Goal: Find specific page/section: Find specific page/section

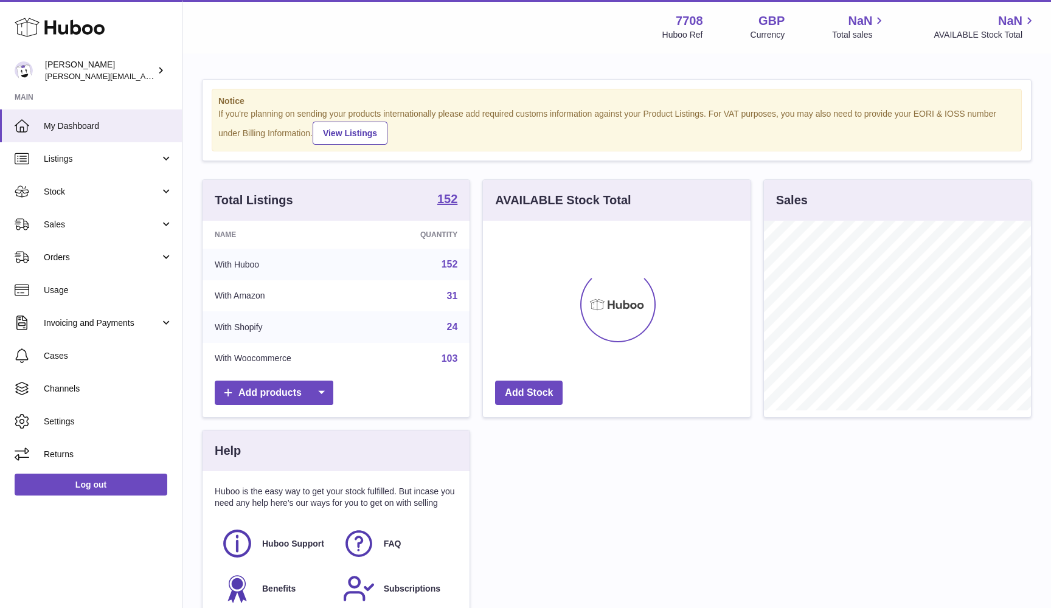
scroll to position [190, 268]
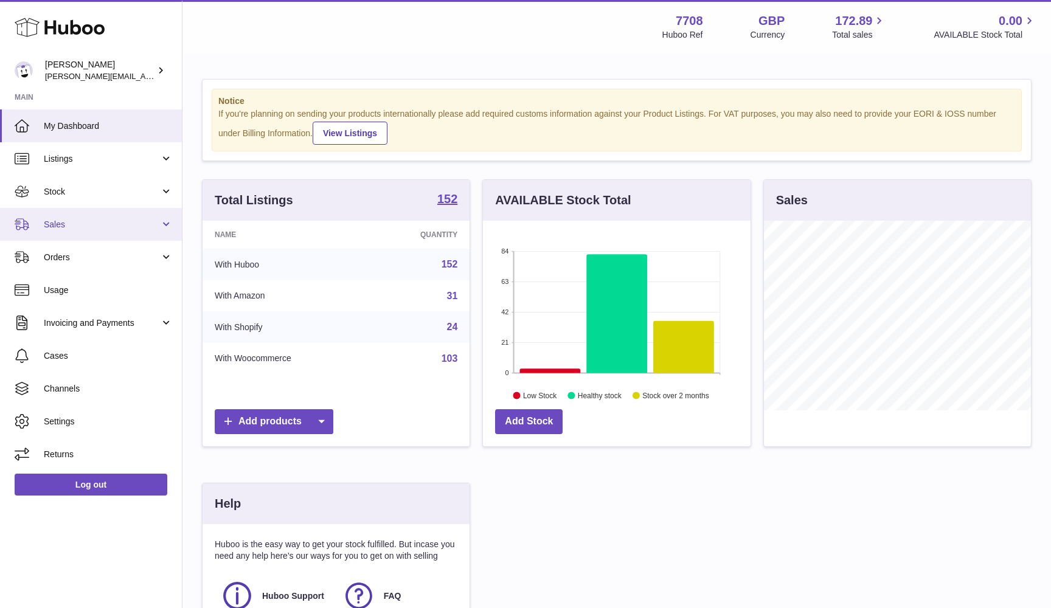
click at [55, 228] on span "Sales" at bounding box center [102, 225] width 116 height 12
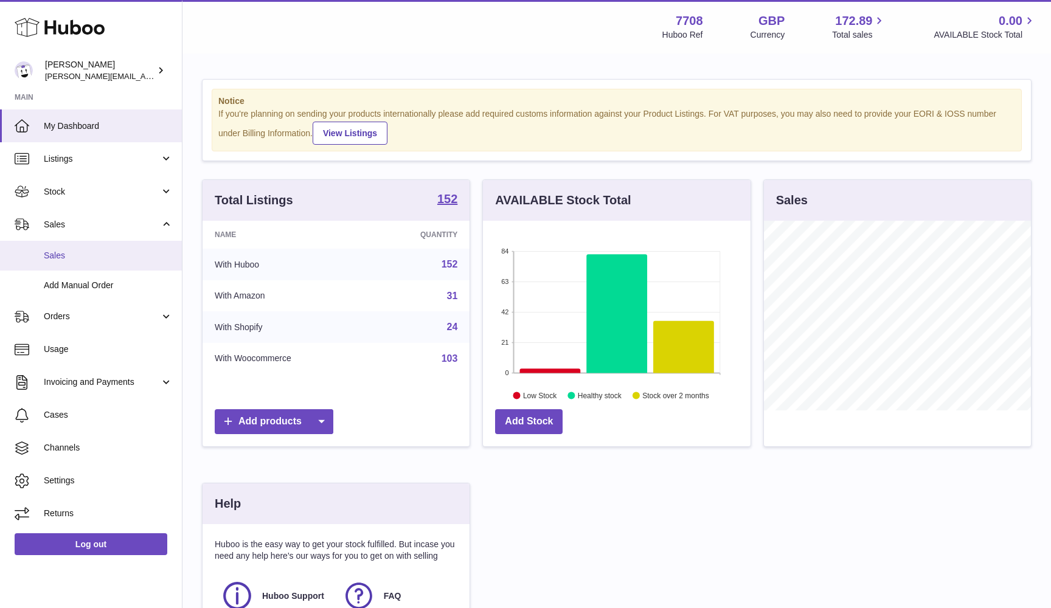
click at [54, 259] on span "Sales" at bounding box center [108, 256] width 129 height 12
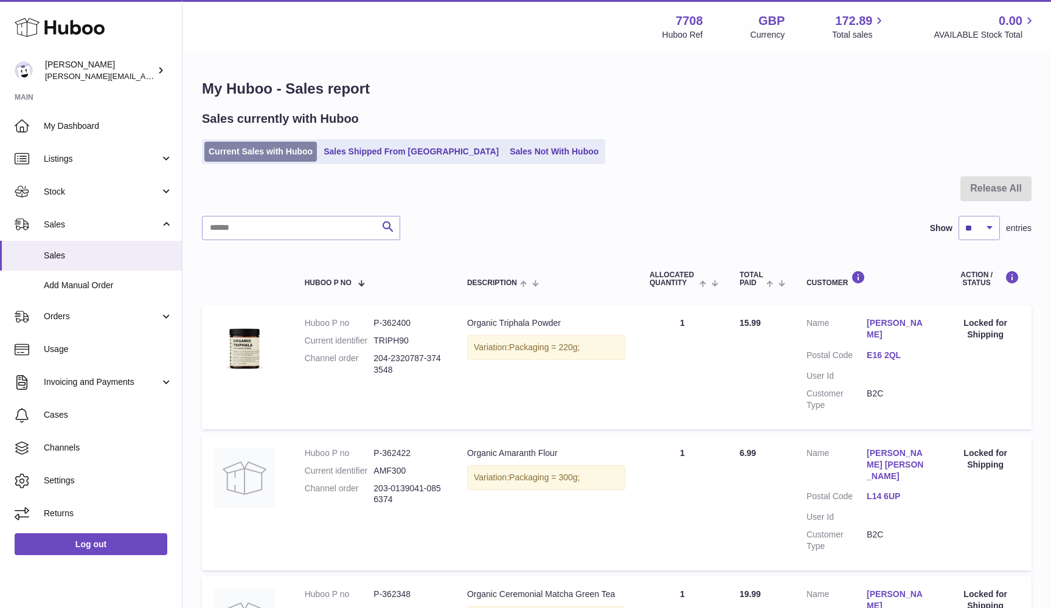
click at [245, 148] on link "Current Sales with Huboo" at bounding box center [260, 152] width 113 height 20
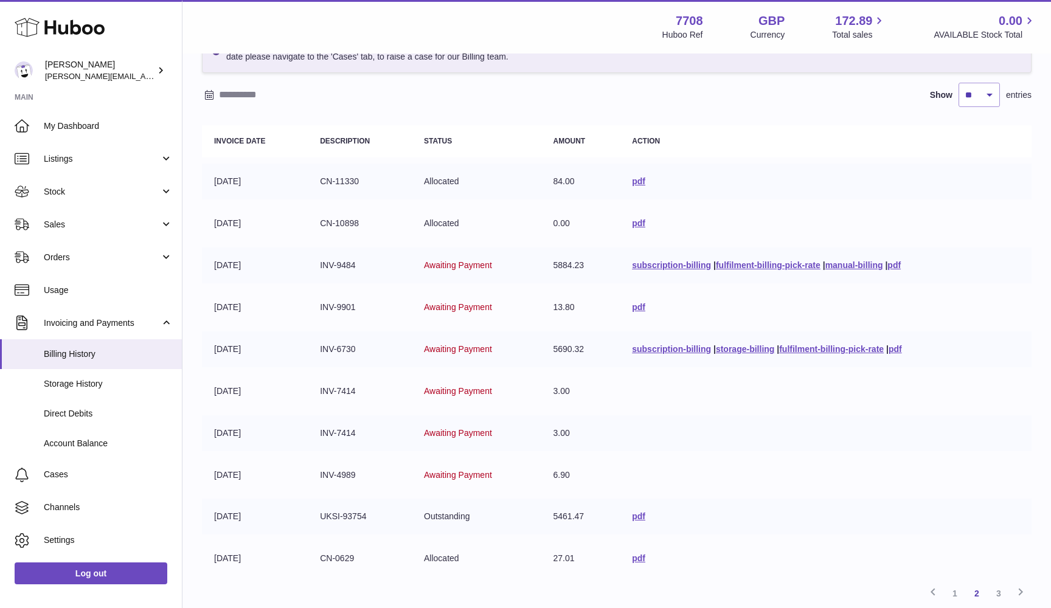
scroll to position [96, 0]
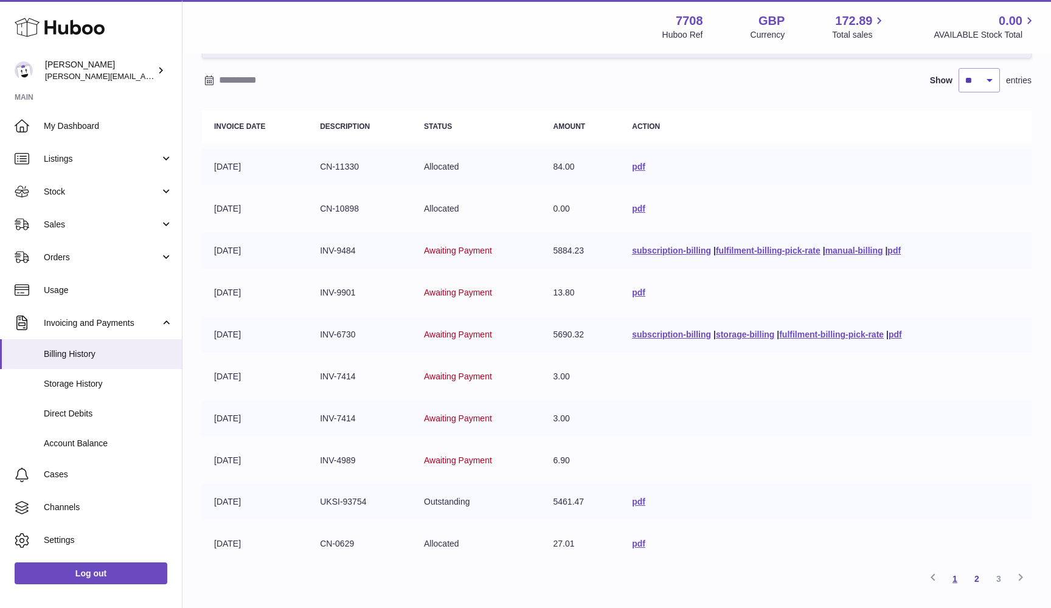
click at [953, 572] on link "1" at bounding box center [955, 579] width 22 height 22
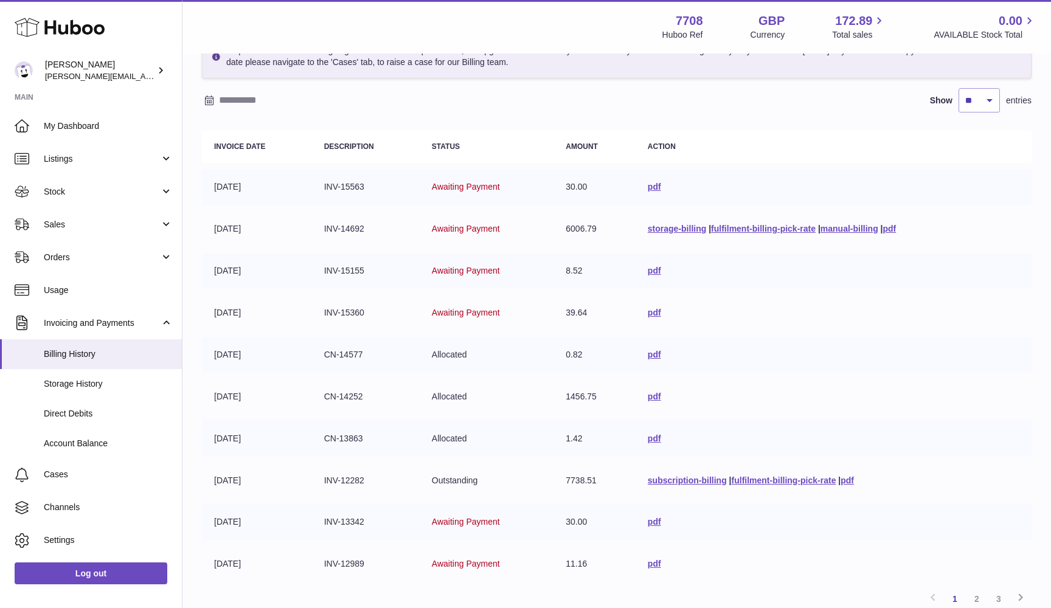
scroll to position [95, 0]
